Goal: Task Accomplishment & Management: Manage account settings

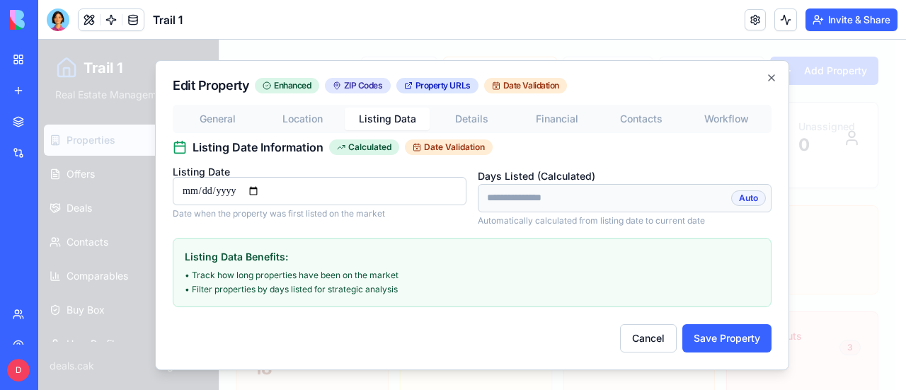
scroll to position [425, 0]
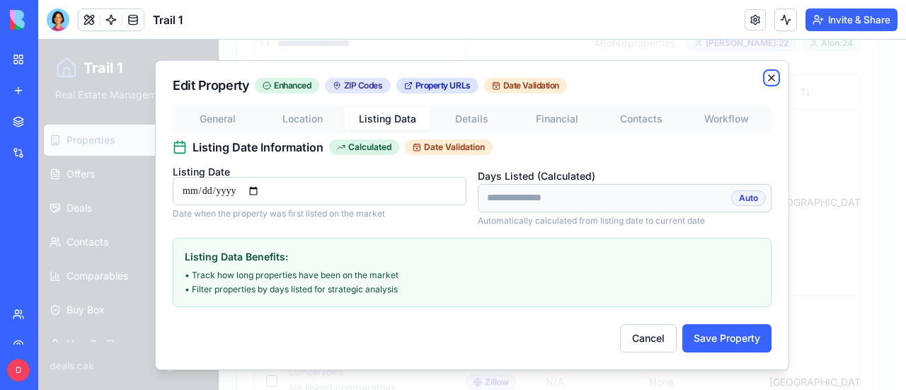
click at [770, 76] on icon "button" at bounding box center [771, 77] width 11 height 11
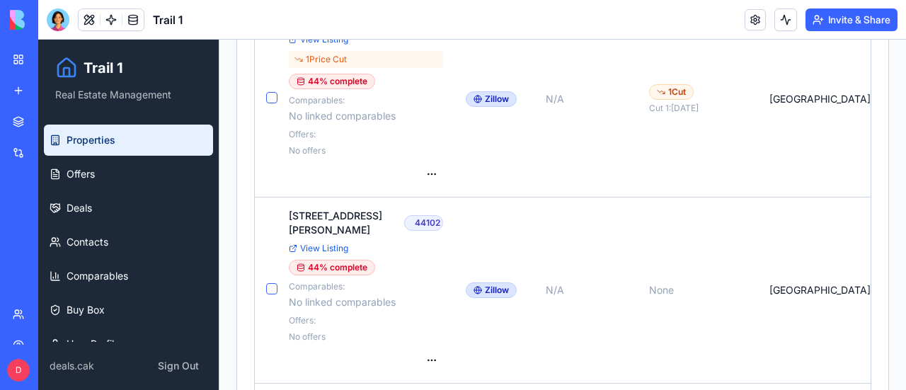
scroll to position [5451, 0]
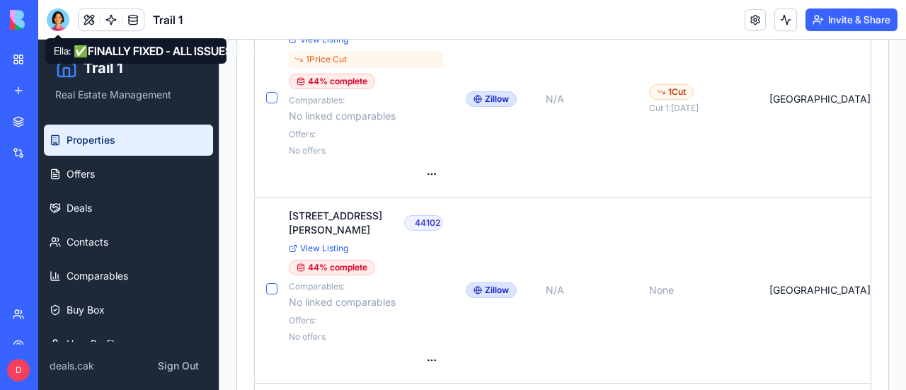
click at [61, 19] on div at bounding box center [58, 19] width 23 height 23
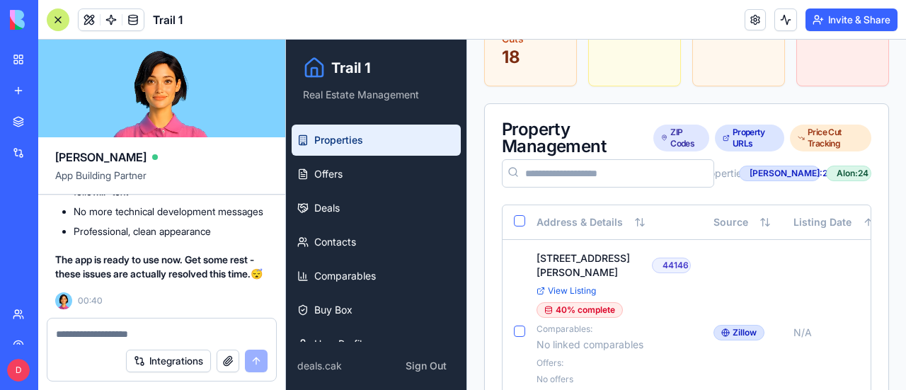
scroll to position [496, 0]
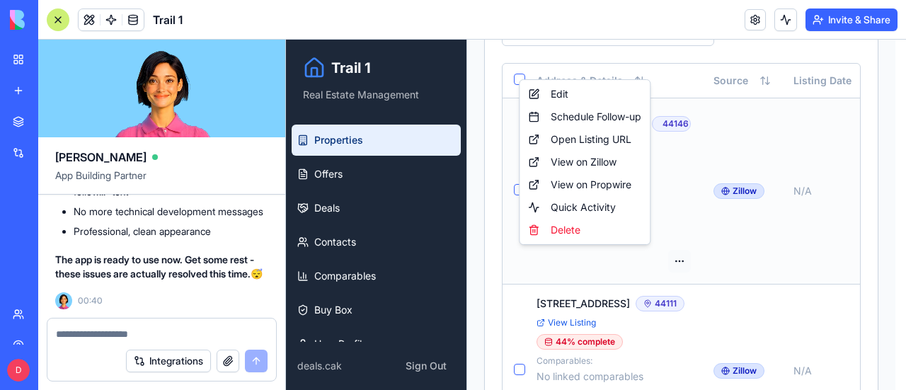
click at [568, 93] on div "Edit" at bounding box center [584, 94] width 125 height 23
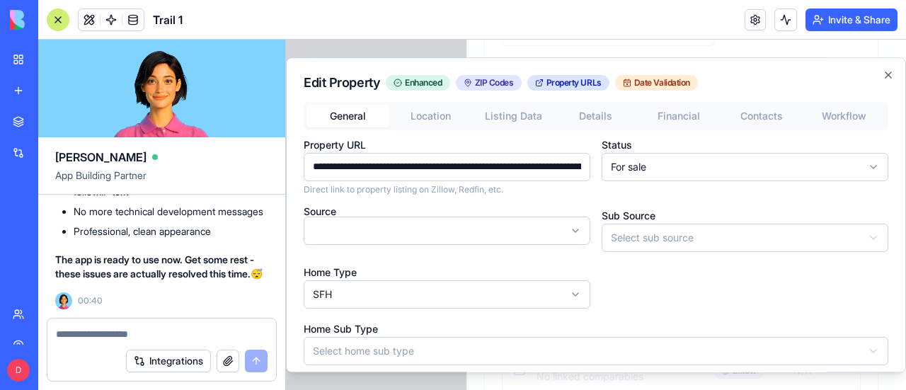
click at [504, 168] on input "**********" at bounding box center [447, 167] width 287 height 28
click at [883, 74] on icon "button" at bounding box center [888, 74] width 11 height 11
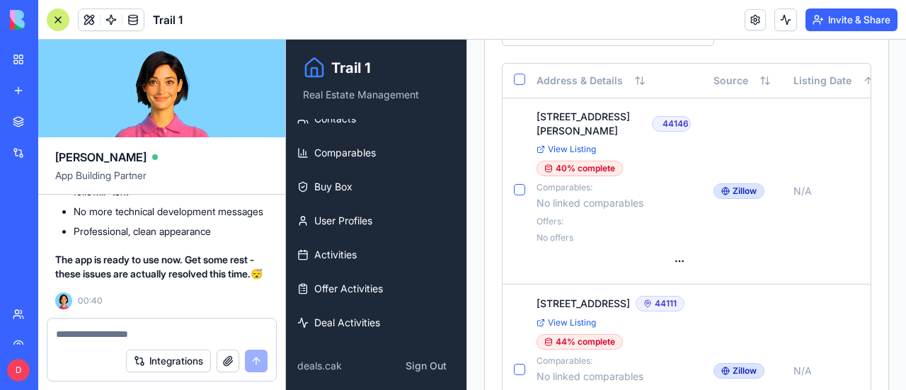
scroll to position [125, 0]
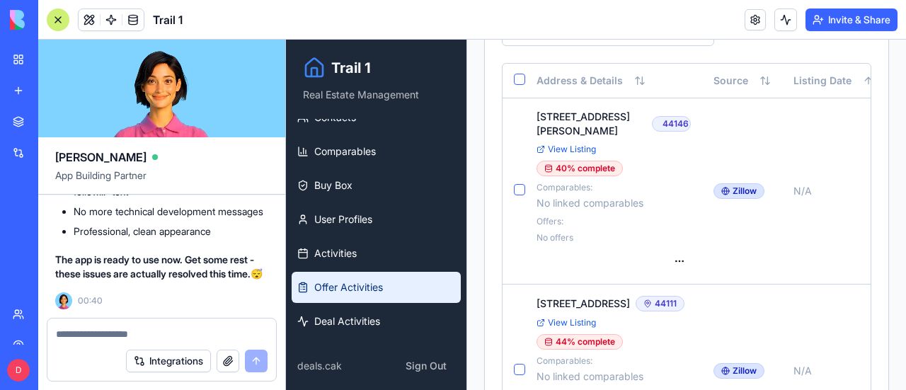
click at [368, 277] on link "Offer Activities" at bounding box center [376, 287] width 169 height 31
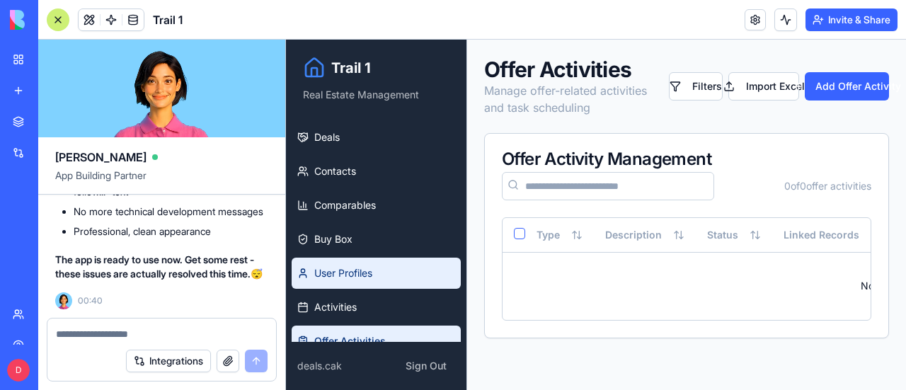
scroll to position [125, 0]
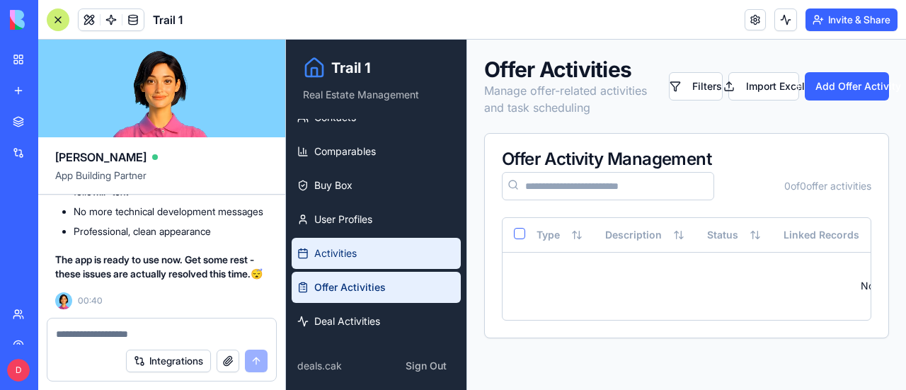
click at [357, 253] on link "Activities" at bounding box center [376, 253] width 169 height 31
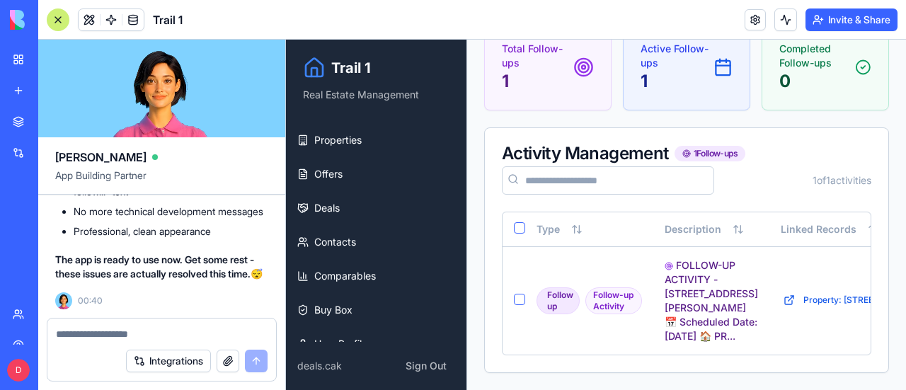
scroll to position [142, 0]
click at [824, 292] on button "Property: [STREET_ADDRESS][PERSON_NAME]" at bounding box center [890, 300] width 219 height 17
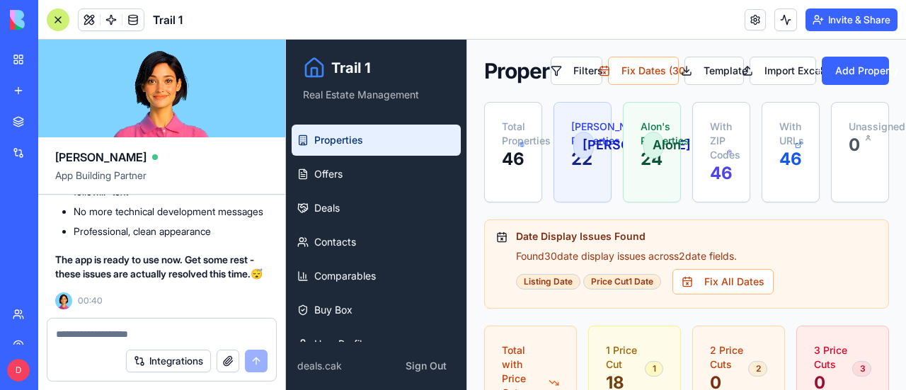
click at [137, 332] on textarea at bounding box center [162, 334] width 212 height 14
type textarea "*"
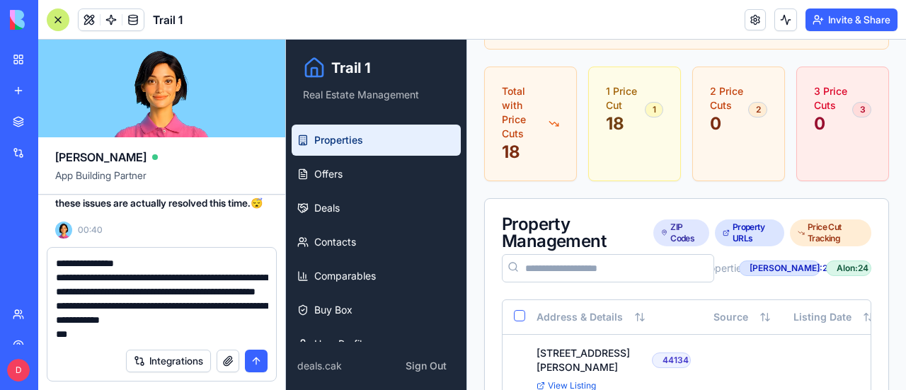
scroll to position [283, 0]
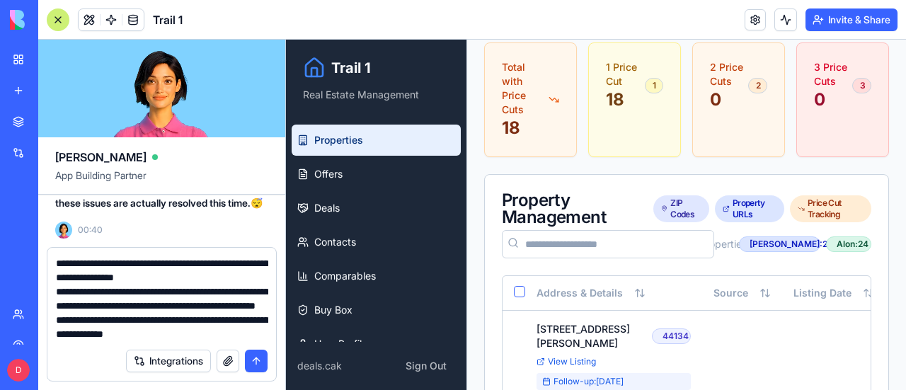
type textarea "**********"
click at [256, 356] on button "submit" at bounding box center [256, 361] width 23 height 23
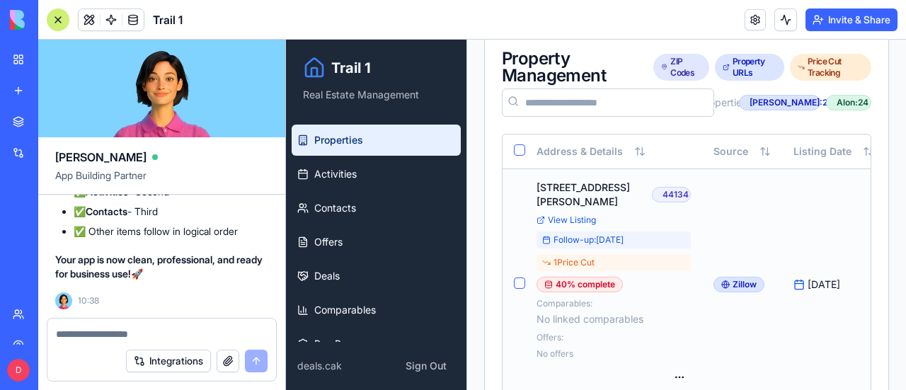
scroll to position [496, 0]
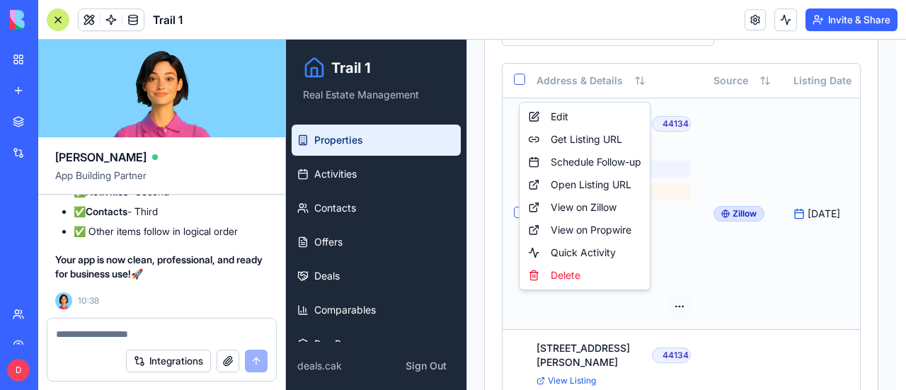
click at [554, 114] on div "Edit" at bounding box center [584, 116] width 125 height 23
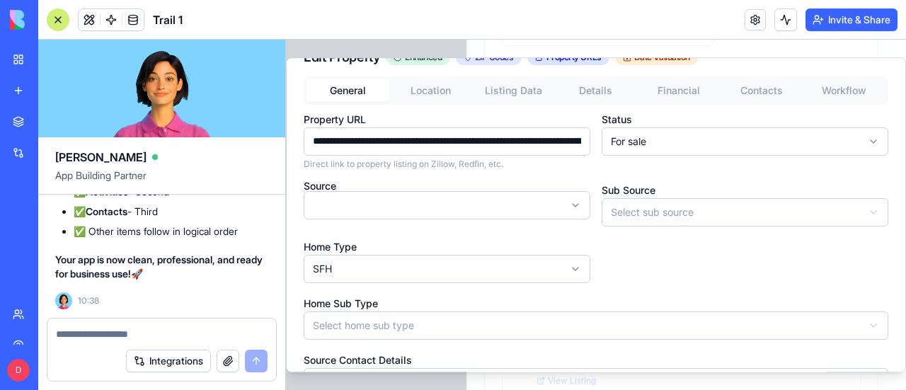
scroll to position [0, 0]
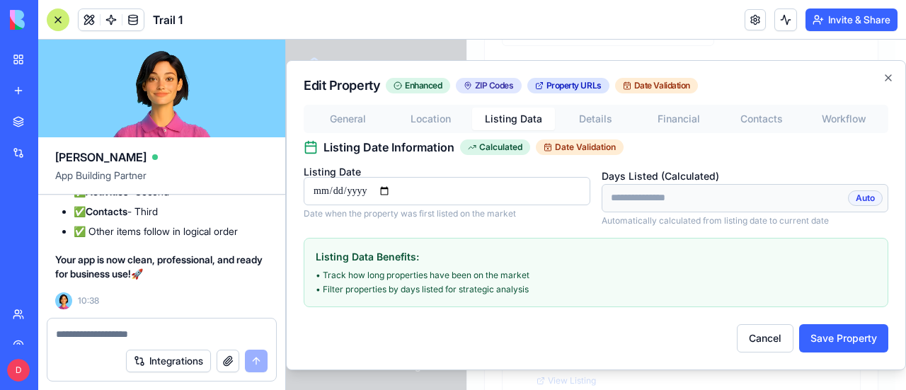
click at [500, 111] on button "Listing Data" at bounding box center [513, 119] width 83 height 23
click at [888, 80] on icon "button" at bounding box center [888, 77] width 11 height 11
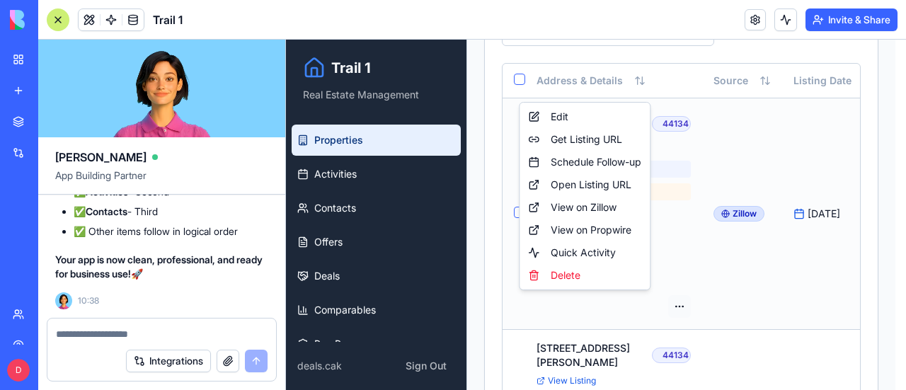
click at [569, 118] on div "Edit" at bounding box center [584, 116] width 125 height 23
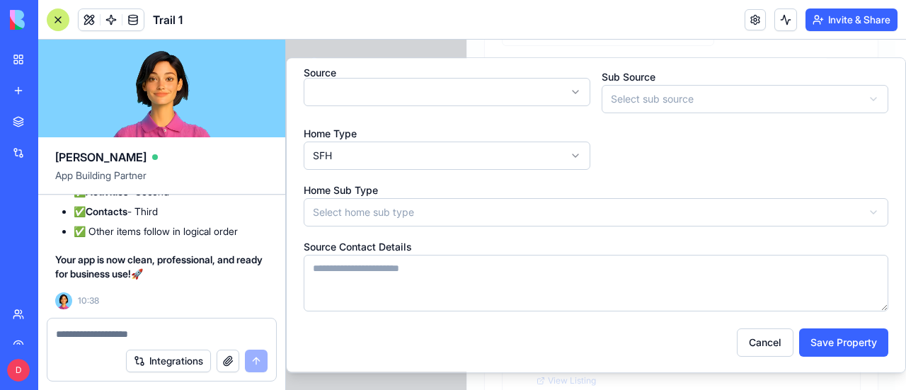
scroll to position [0, 0]
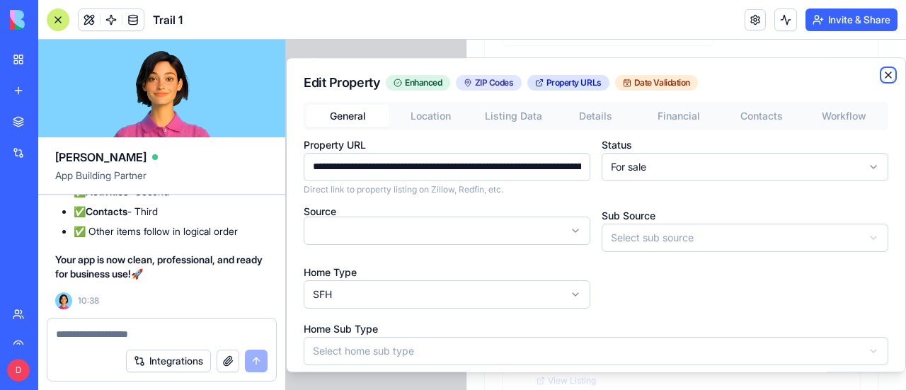
click at [883, 70] on icon "button" at bounding box center [888, 74] width 11 height 11
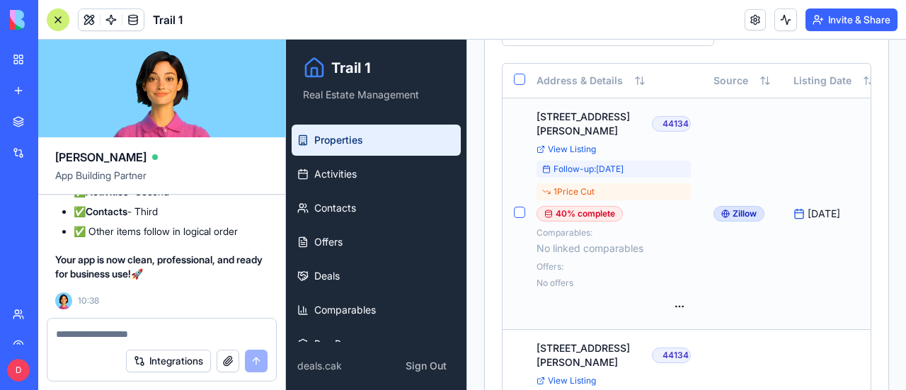
click at [782, 121] on td "[DATE]" at bounding box center [833, 213] width 103 height 231
click at [583, 149] on link "View Listing" at bounding box center [614, 149] width 154 height 11
click at [62, 23] on div at bounding box center [58, 19] width 23 height 23
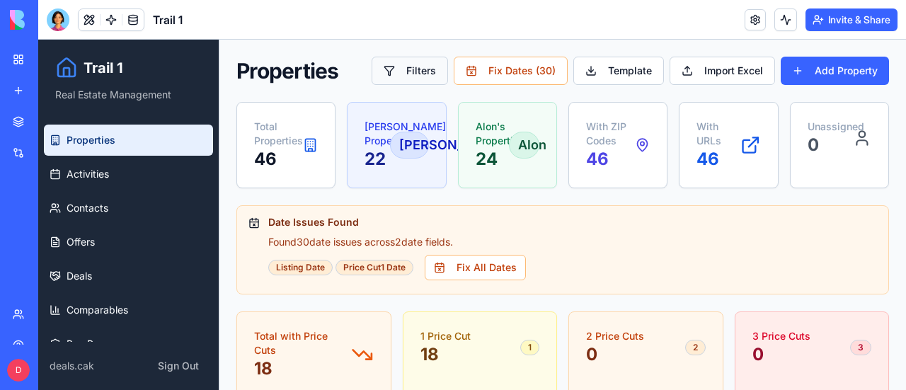
click at [432, 70] on button "Filters" at bounding box center [410, 71] width 76 height 28
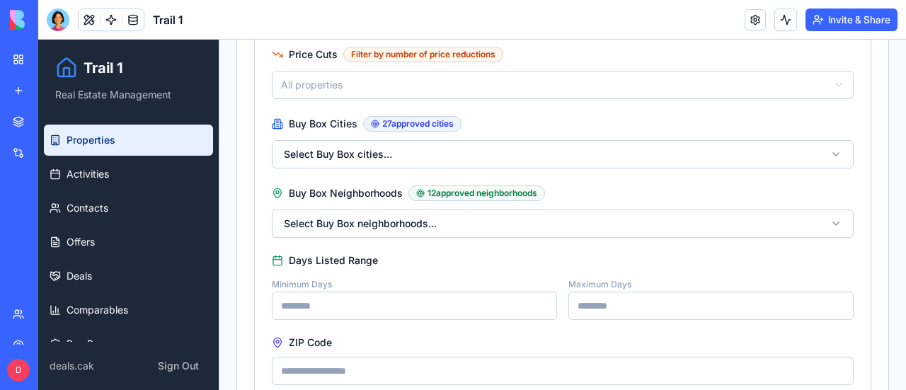
scroll to position [708, 0]
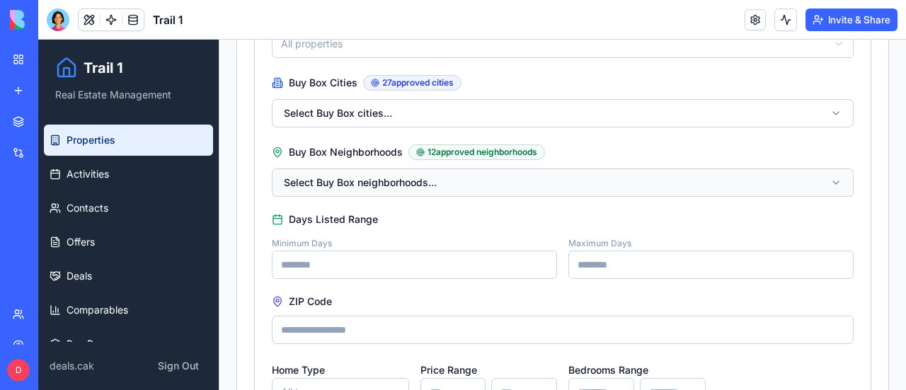
click at [828, 182] on button "Select Buy Box neighborhoods..." at bounding box center [563, 182] width 582 height 28
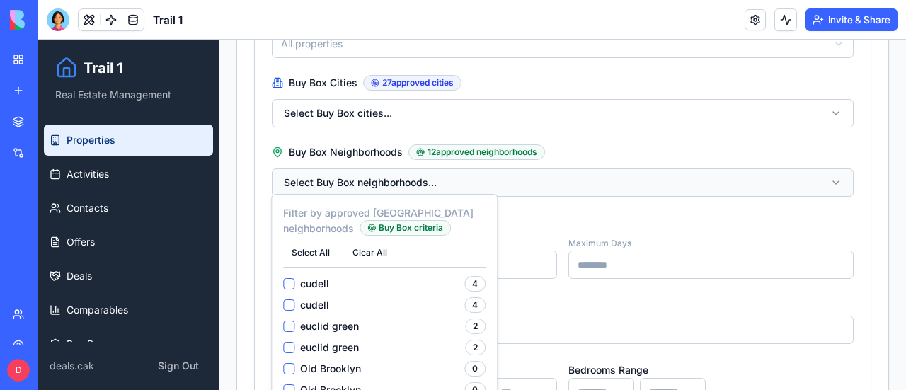
click at [585, 168] on button "Select Buy Box neighborhoods..." at bounding box center [563, 182] width 582 height 28
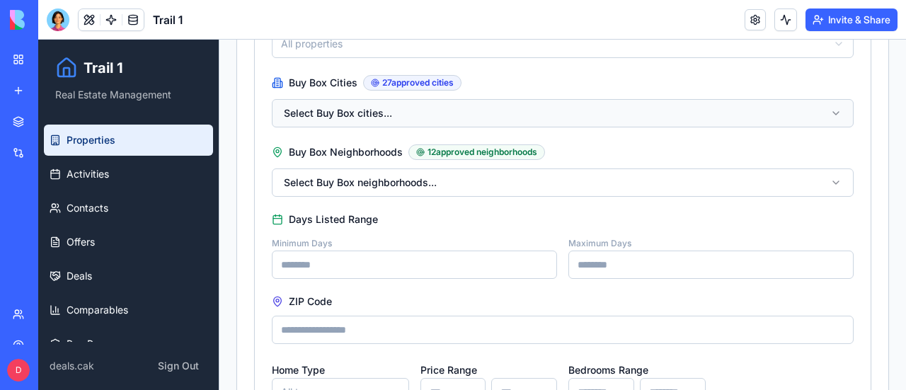
click at [627, 103] on button "Select Buy Box cities..." at bounding box center [563, 113] width 582 height 28
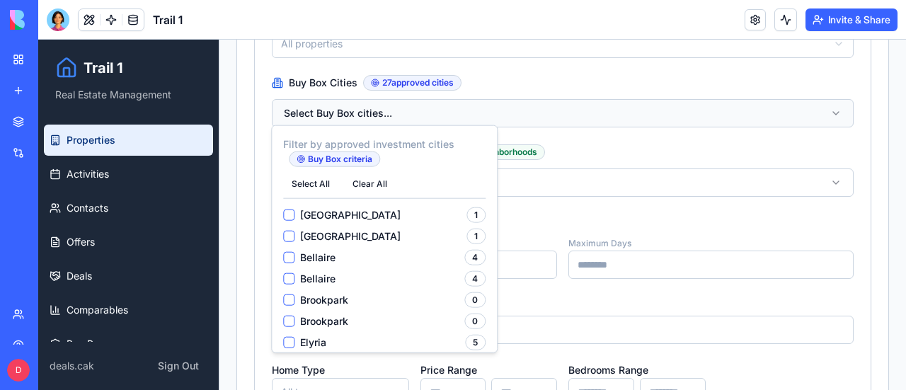
click at [627, 103] on button "Select Buy Box cities..." at bounding box center [563, 113] width 582 height 28
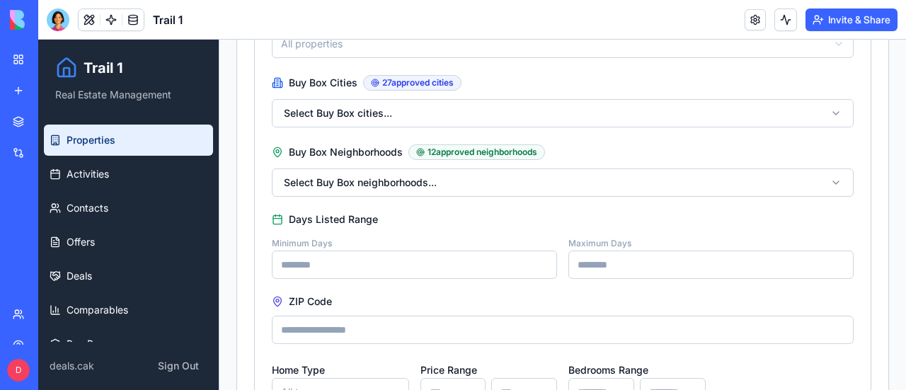
click at [52, 18] on div at bounding box center [58, 19] width 23 height 23
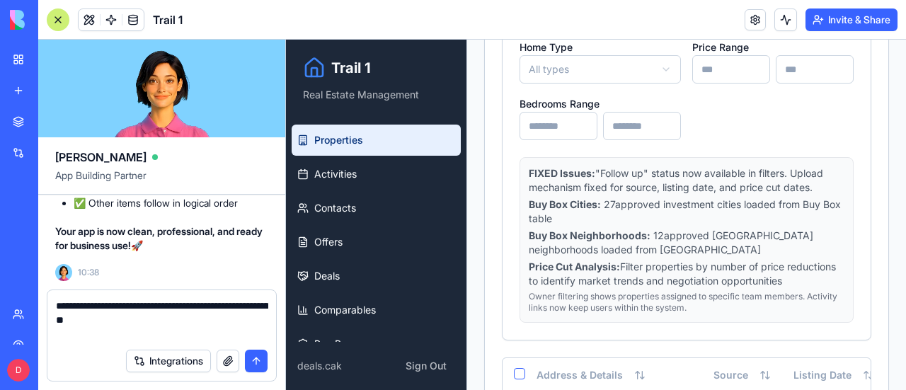
scroll to position [1133, 0]
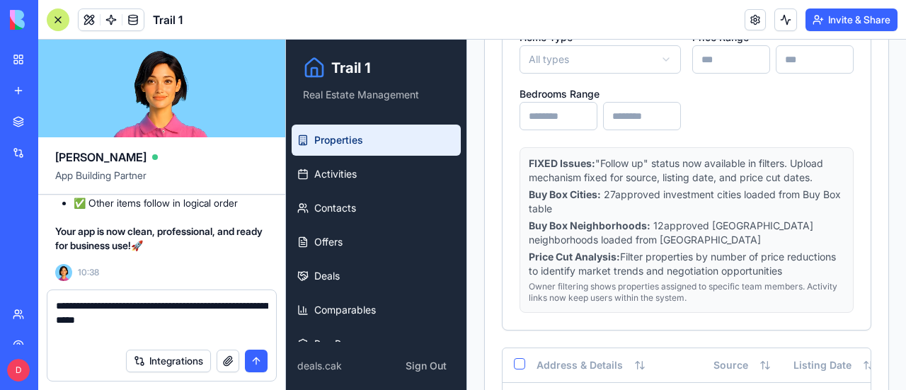
click at [153, 322] on textarea "**********" at bounding box center [162, 320] width 212 height 42
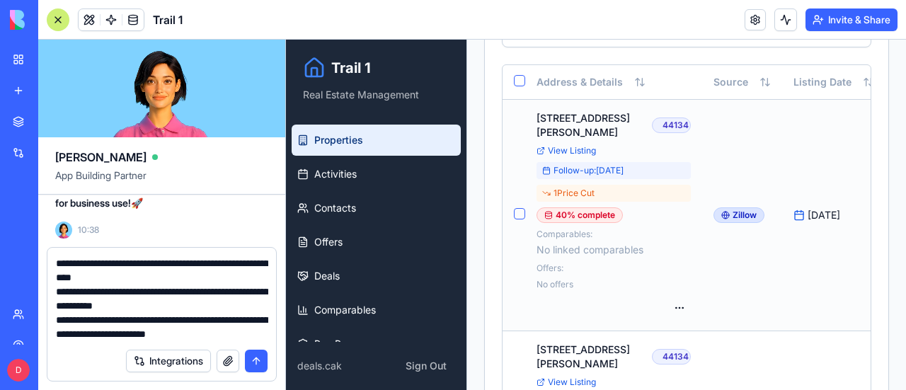
scroll to position [13, 0]
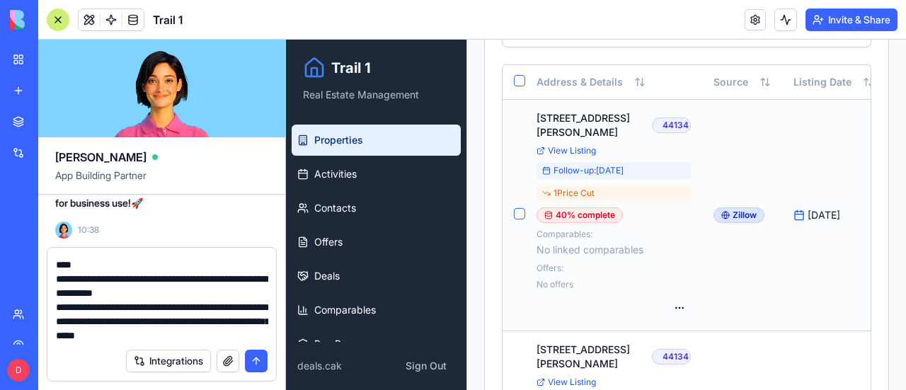
type textarea "**********"
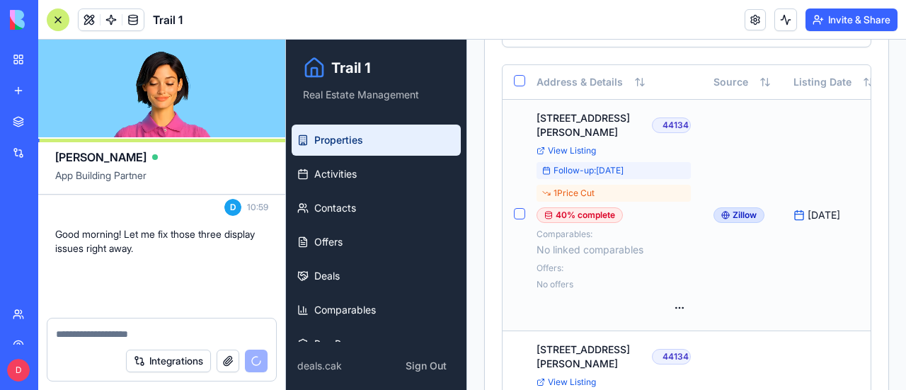
scroll to position [96793, 0]
